Goal: Obtain resource: Obtain resource

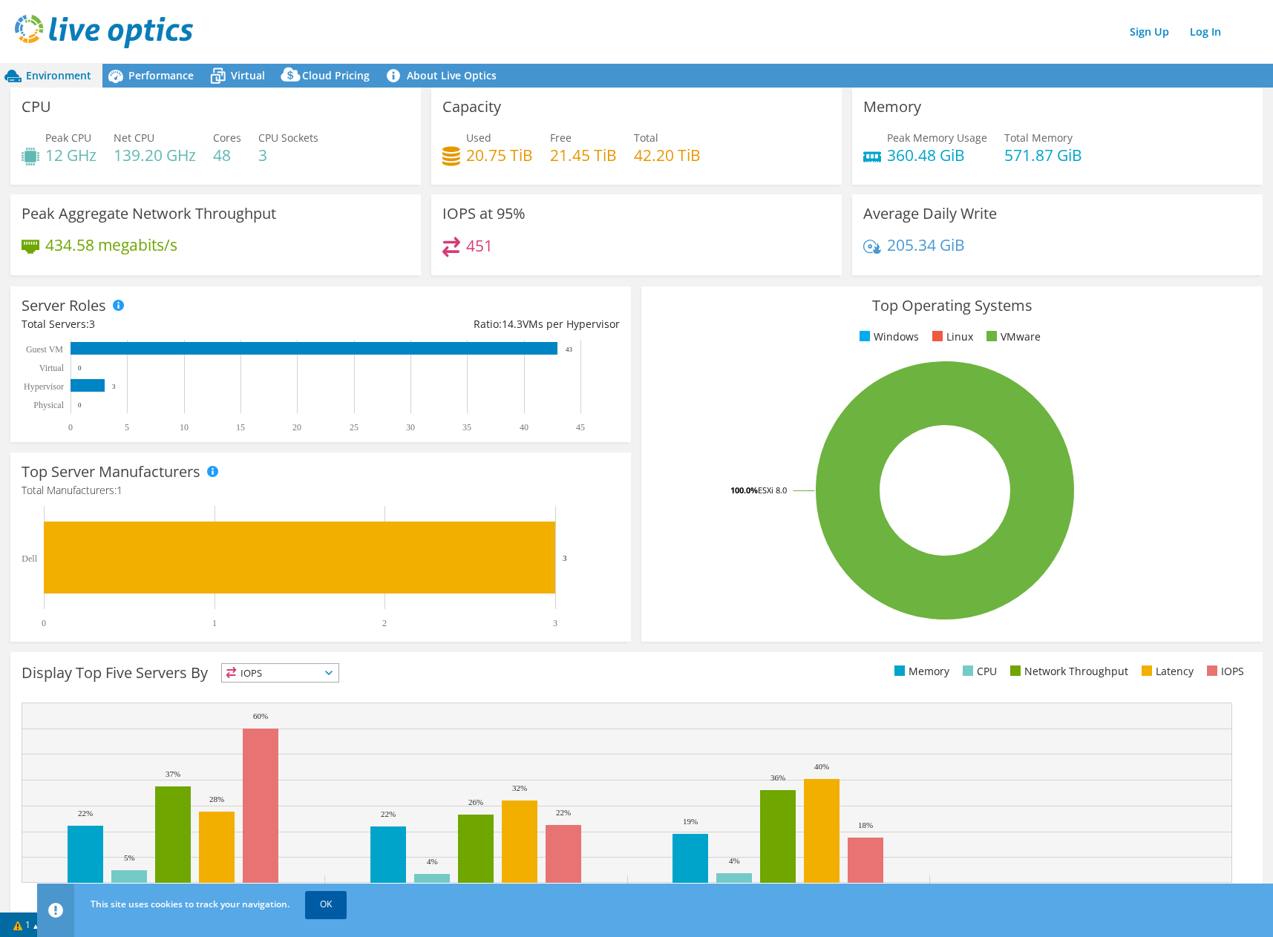
click at [321, 912] on link "OK" at bounding box center [326, 904] width 42 height 27
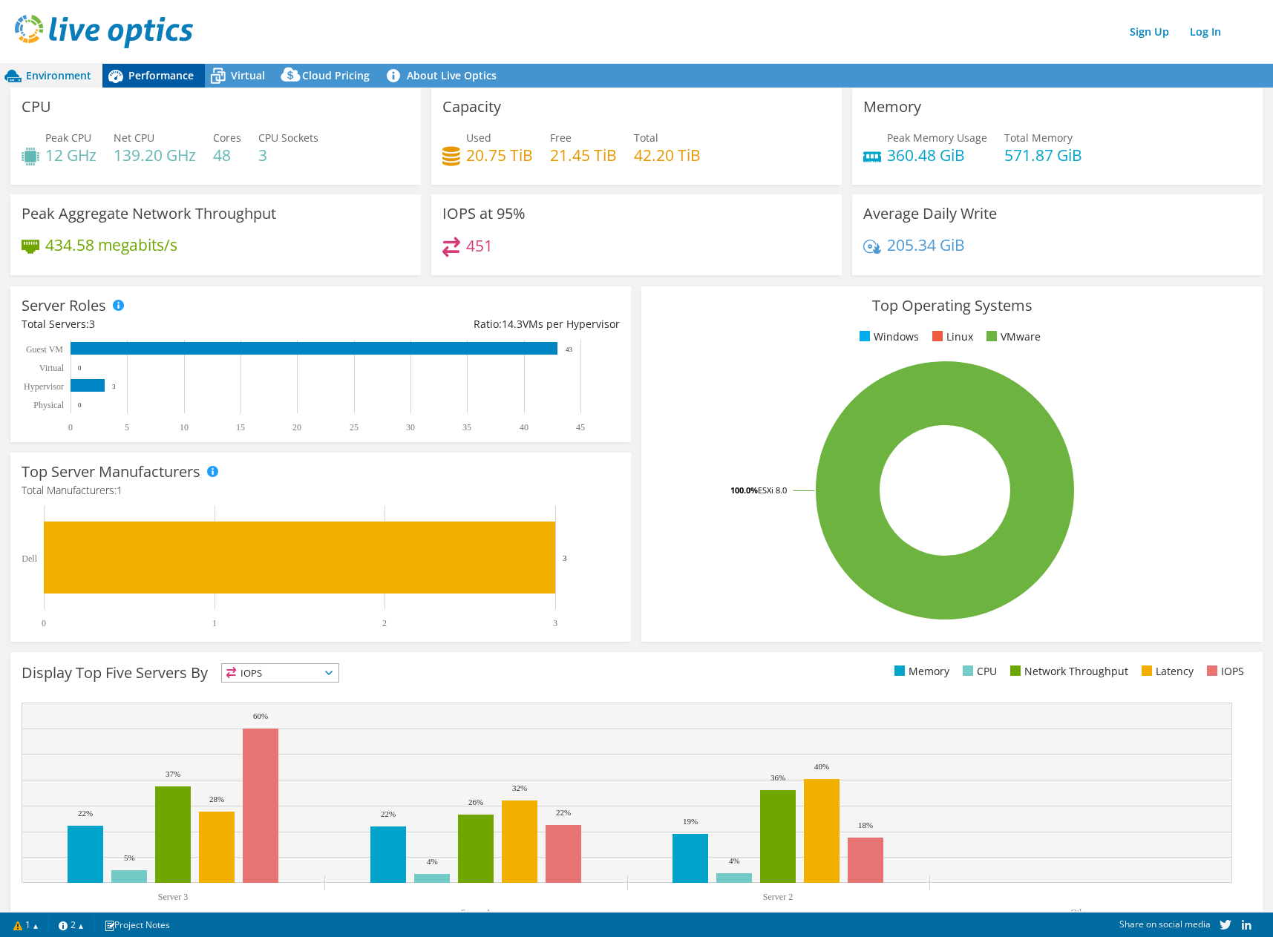
click at [157, 70] on span "Performance" at bounding box center [160, 75] width 65 height 14
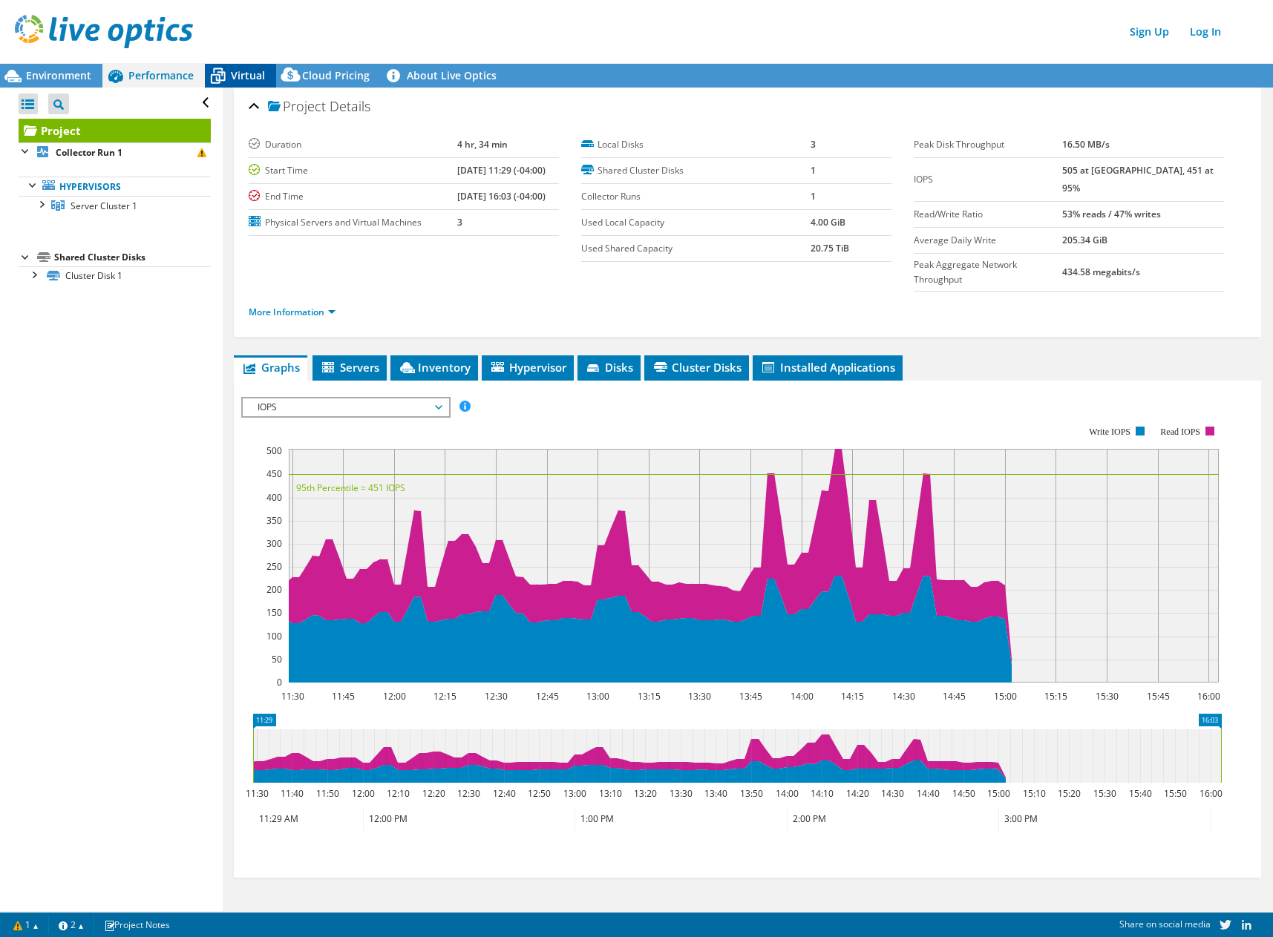
click at [231, 72] on span "Virtual" at bounding box center [248, 75] width 34 height 14
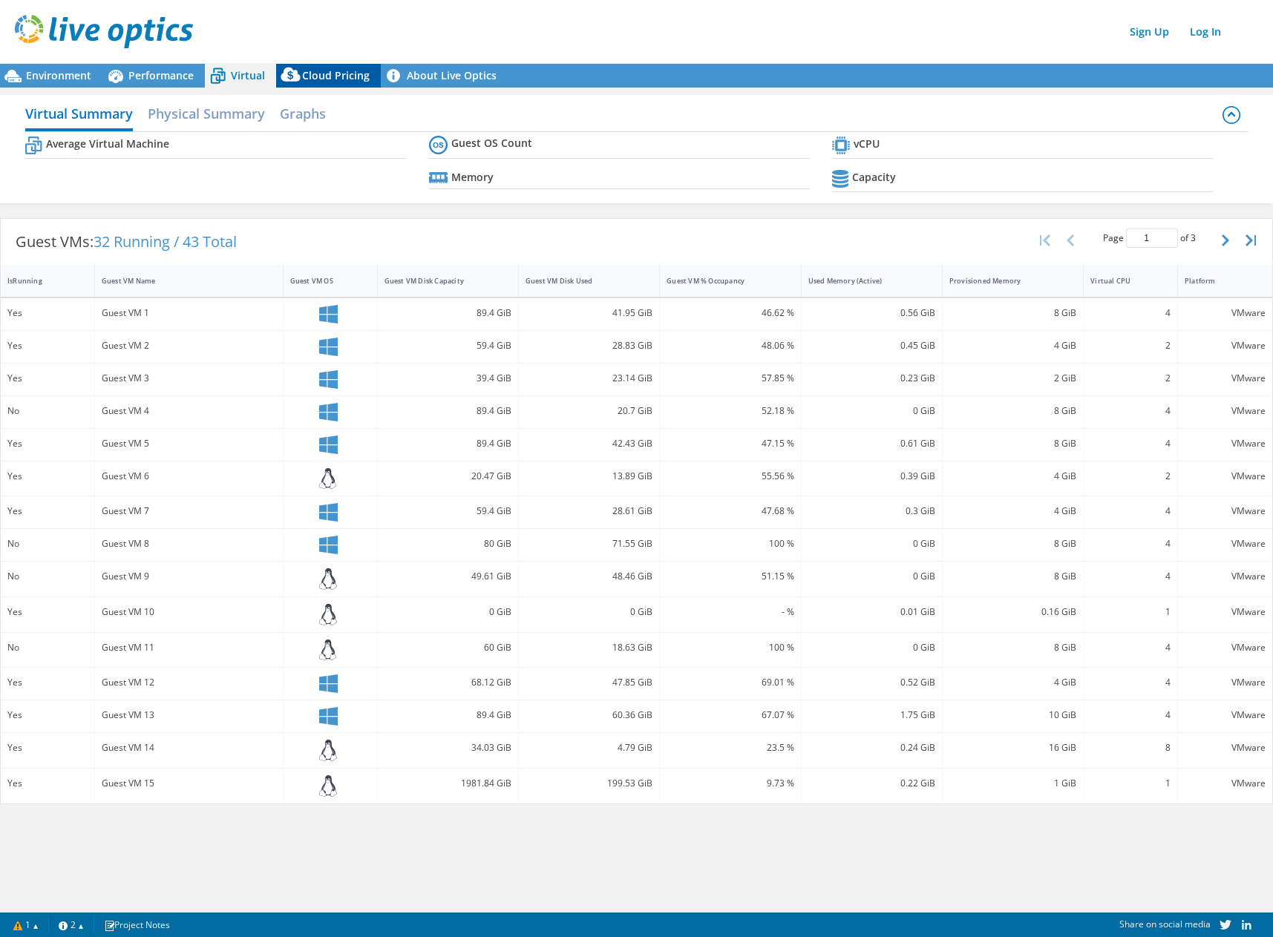
click at [307, 76] on span "Cloud Pricing" at bounding box center [336, 75] width 68 height 14
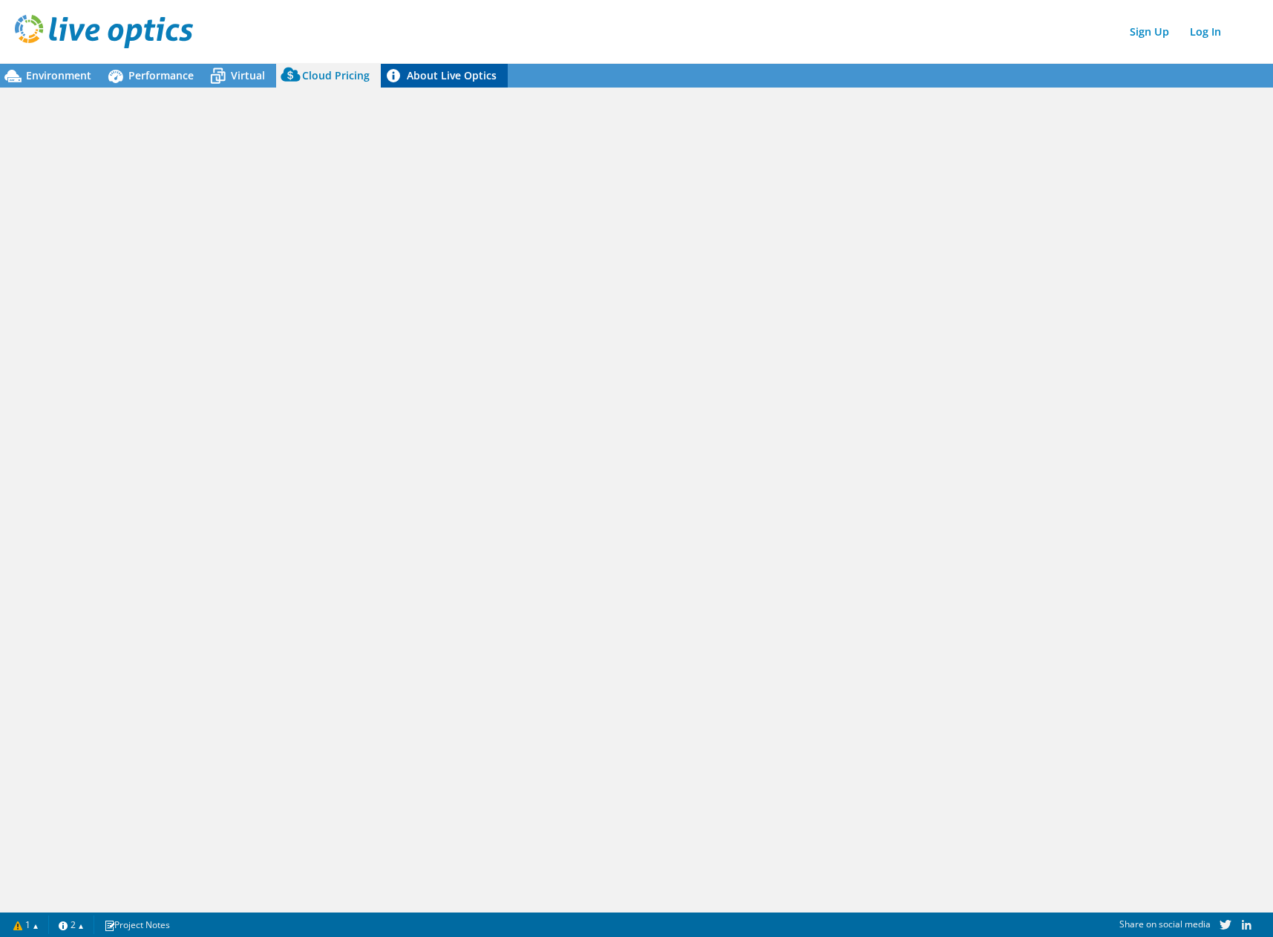
click at [446, 74] on link "About Live Optics" at bounding box center [444, 76] width 127 height 24
click at [49, 73] on span "Environment" at bounding box center [58, 75] width 65 height 14
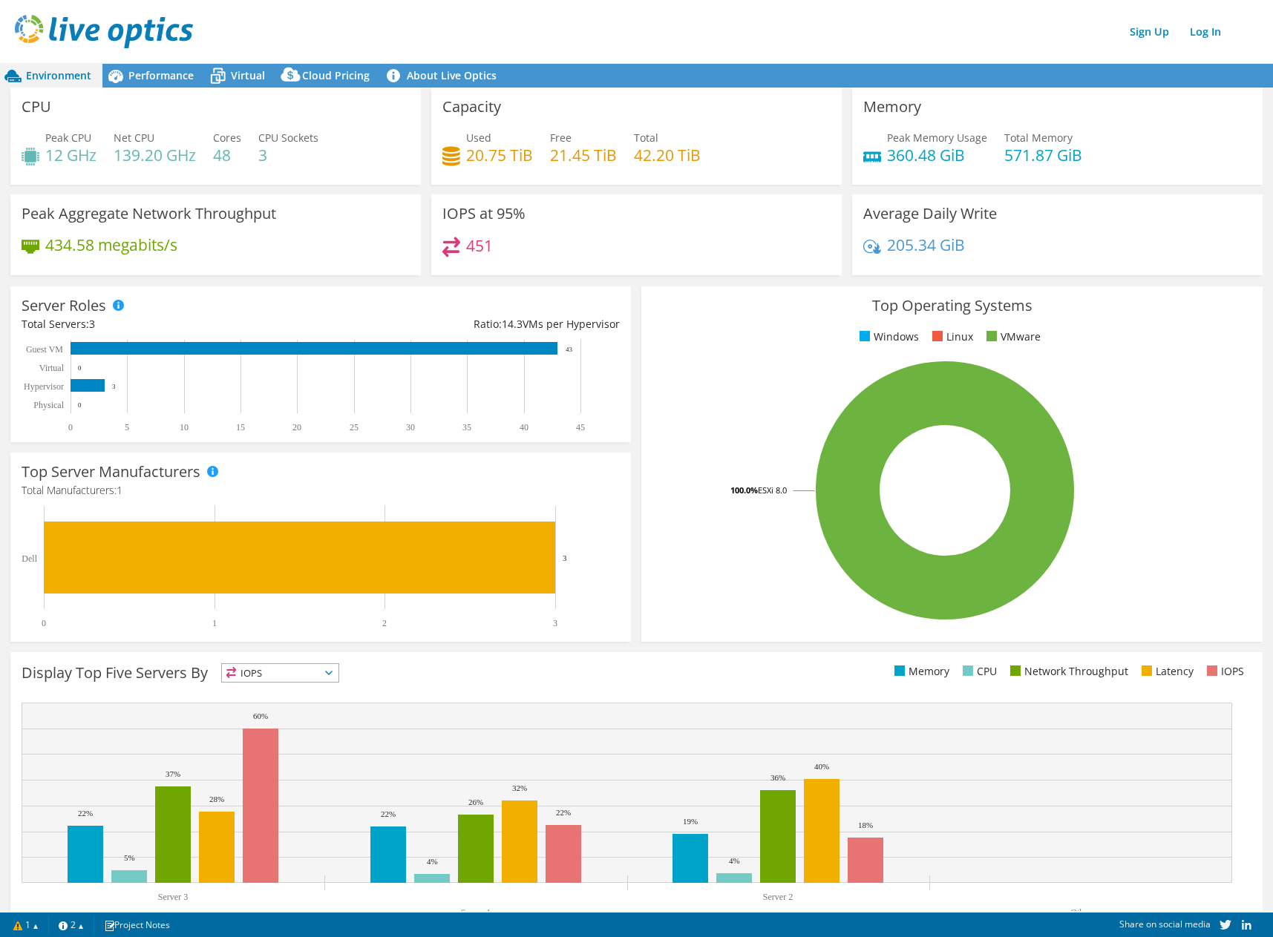
click at [47, 69] on span "Environment" at bounding box center [58, 75] width 65 height 14
click at [1204, 32] on link "Log In" at bounding box center [1205, 32] width 46 height 22
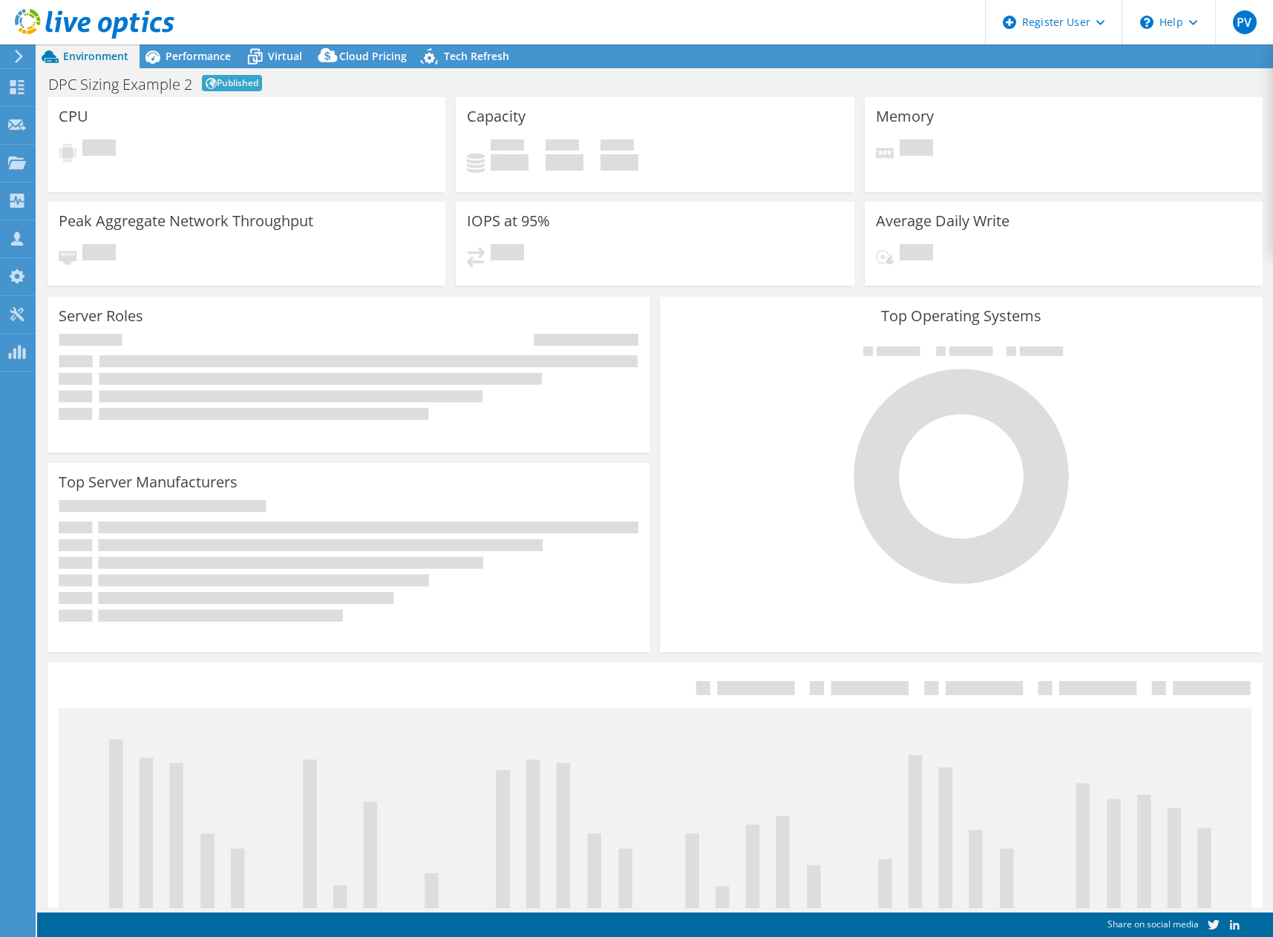
select select "USD"
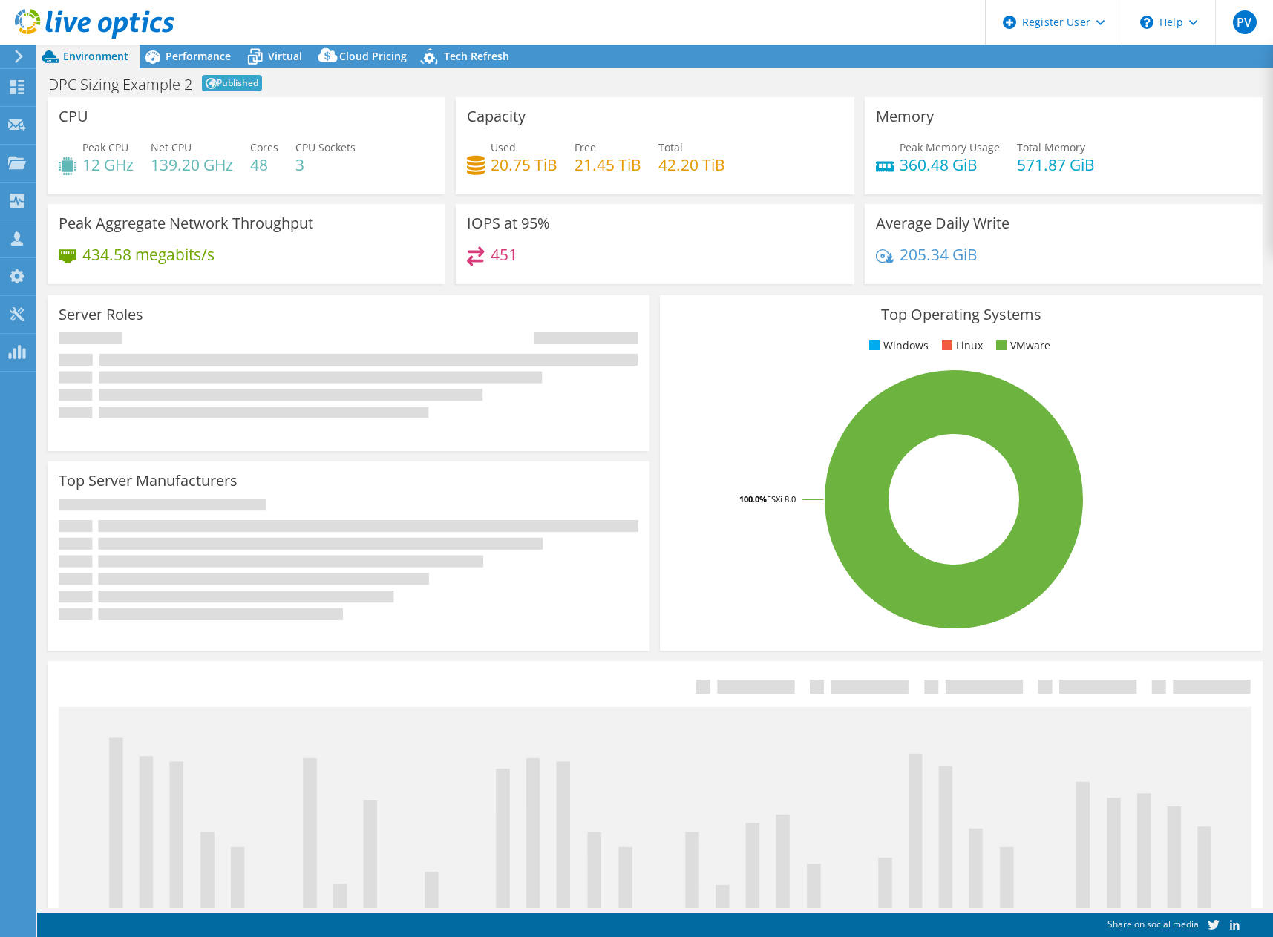
select select "EUFrankfurt"
select select "EUR"
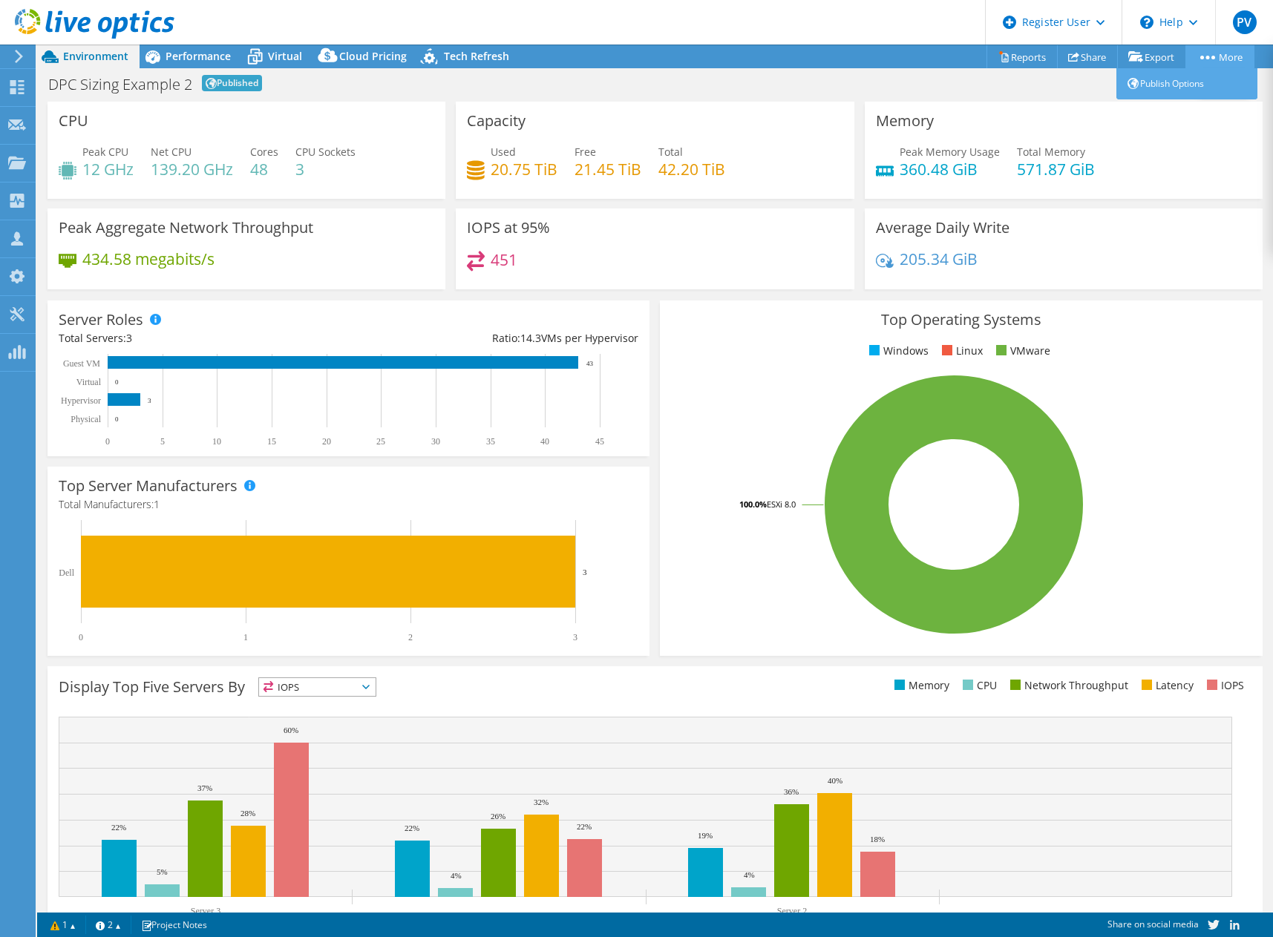
click at [1217, 59] on link "More" at bounding box center [1219, 56] width 69 height 23
click at [1015, 56] on link "Reports" at bounding box center [1021, 56] width 71 height 23
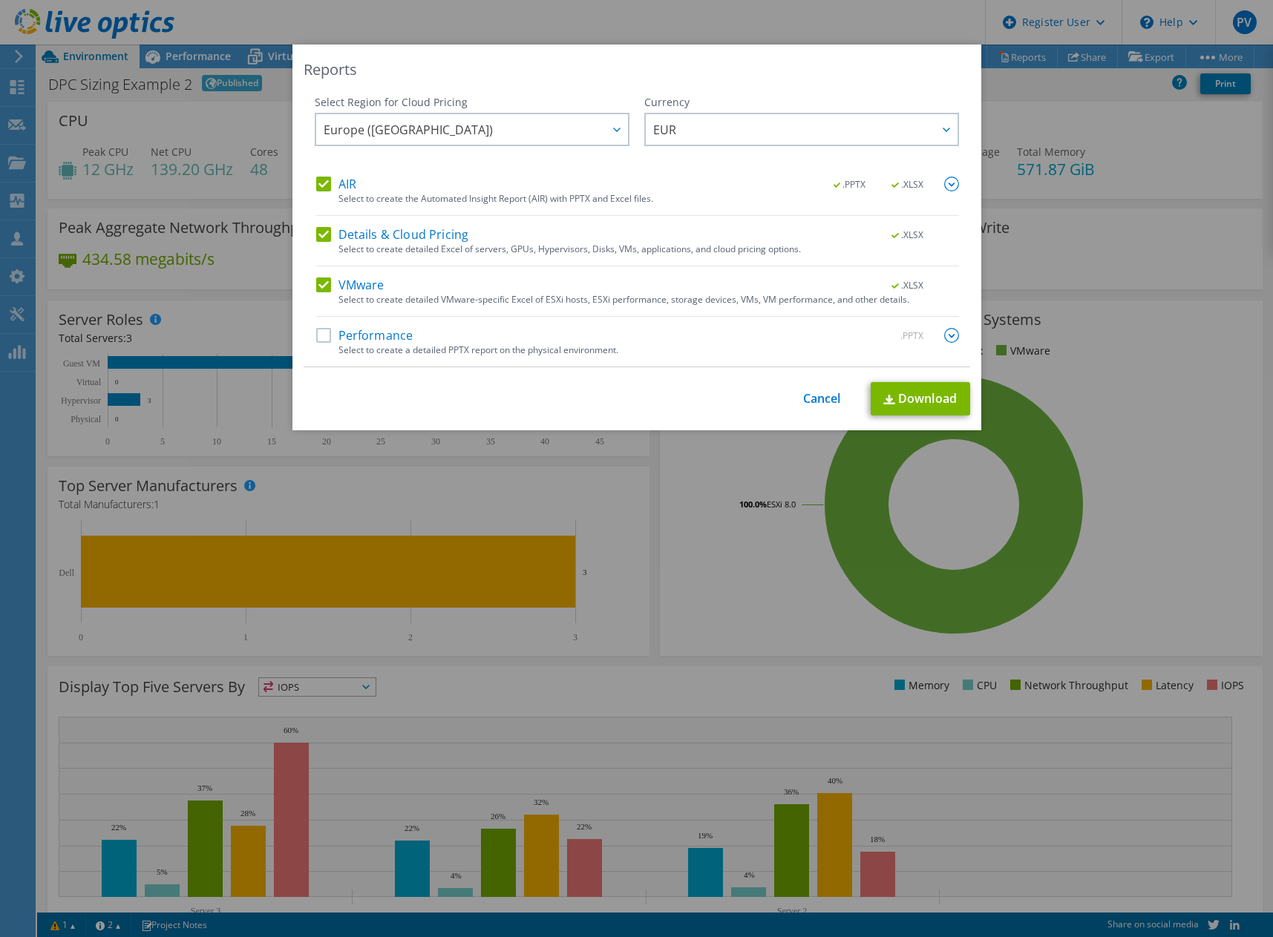
click at [316, 177] on label "AIR" at bounding box center [336, 184] width 40 height 15
click at [0, 0] on input "AIR" at bounding box center [0, 0] width 0 height 0
click at [323, 283] on label "VMware" at bounding box center [350, 285] width 68 height 15
click at [0, 0] on input "VMware" at bounding box center [0, 0] width 0 height 0
click at [1140, 373] on div "Reports Select Region for Cloud Pricing Asia Pacific (Hong Kong) Asia Pacific (…" at bounding box center [636, 469] width 1273 height 848
